Goal: Check status: Check status

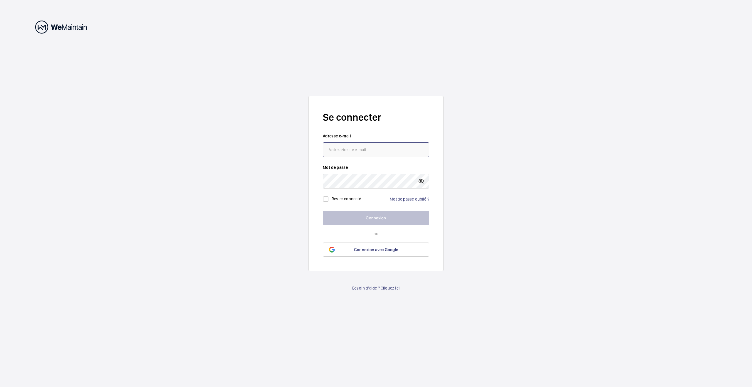
click at [375, 148] on input "email" at bounding box center [376, 149] width 106 height 15
click at [323, 149] on protonpass-control-d474 at bounding box center [323, 149] width 0 height 15
type input "achats@lespace.in"
click at [365, 217] on button "Connexion" at bounding box center [376, 218] width 106 height 14
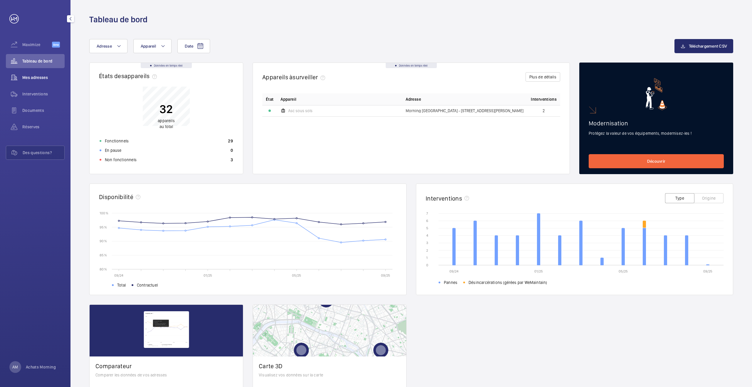
click at [37, 70] on div "Mes adresses" at bounding box center [35, 77] width 59 height 14
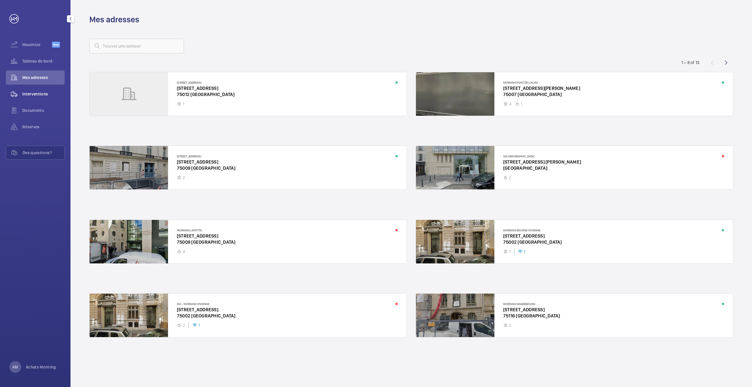
click at [31, 94] on span "Interventions" at bounding box center [43, 94] width 42 height 6
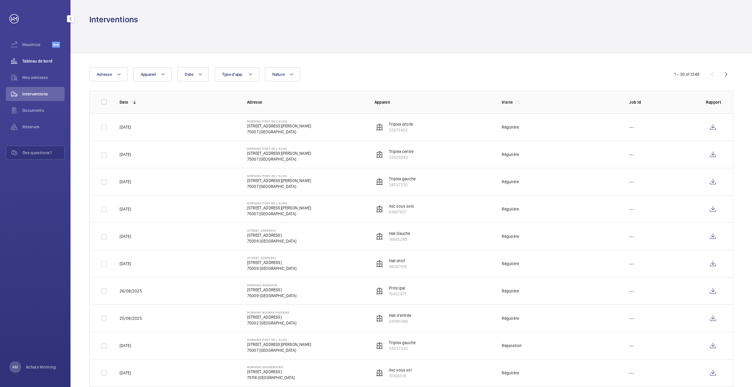
click at [33, 61] on span "Tableau de bord" at bounding box center [43, 61] width 42 height 6
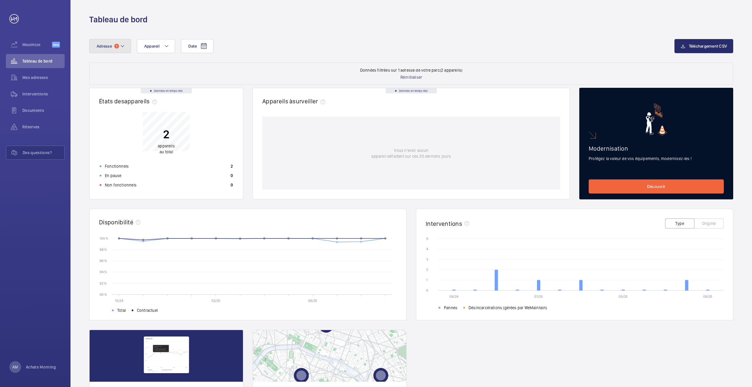
click at [126, 48] on button "Adresse 1" at bounding box center [110, 46] width 42 height 14
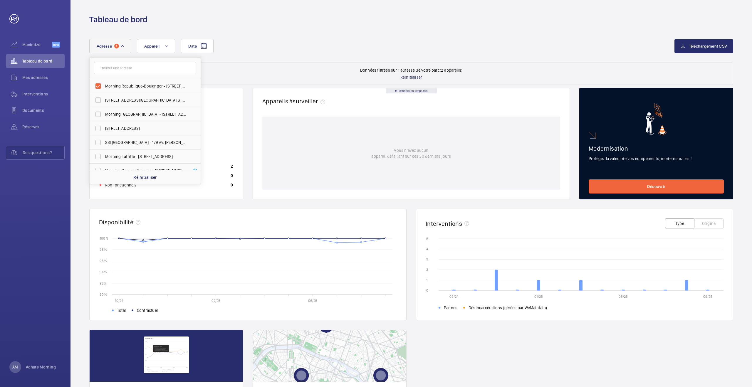
click at [123, 43] on mat-icon at bounding box center [122, 46] width 5 height 7
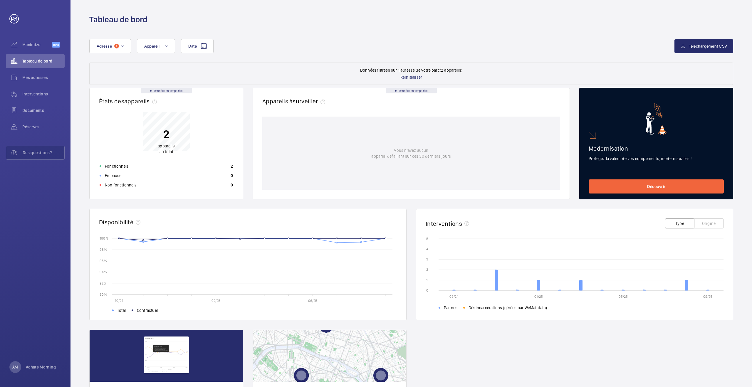
scroll to position [68, 0]
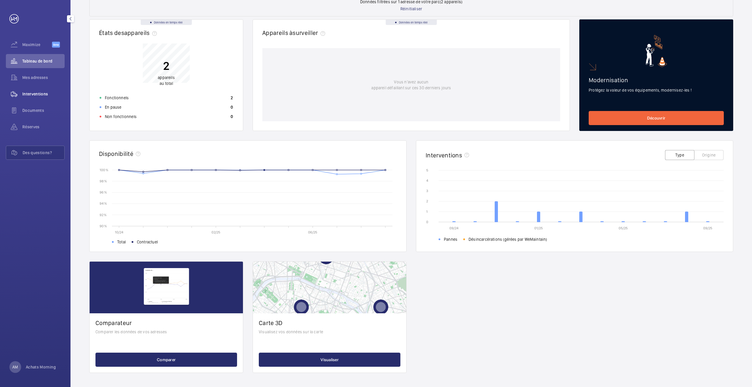
click at [47, 97] on div "Interventions" at bounding box center [35, 94] width 59 height 14
